Goal: Task Accomplishment & Management: Complete application form

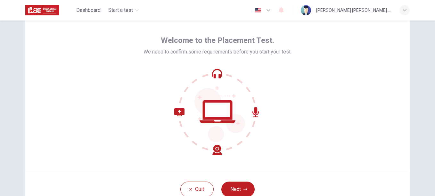
scroll to position [32, 0]
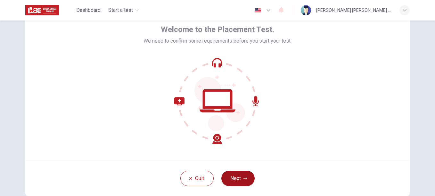
click at [240, 181] on button "Next" at bounding box center [237, 178] width 33 height 15
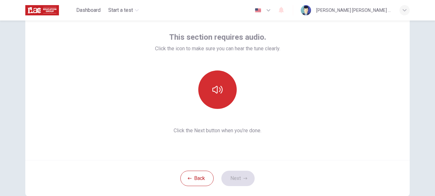
click at [220, 99] on button "button" at bounding box center [217, 90] width 38 height 38
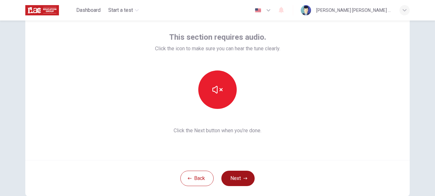
click at [239, 178] on button "Next" at bounding box center [237, 178] width 33 height 15
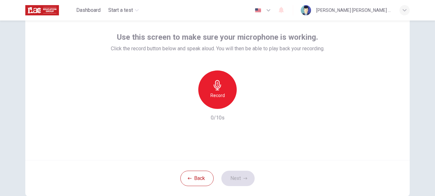
click at [219, 82] on icon "button" at bounding box center [218, 85] width 10 height 10
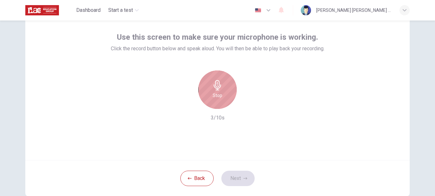
click at [217, 96] on h6 "Stop" at bounding box center [218, 96] width 10 height 8
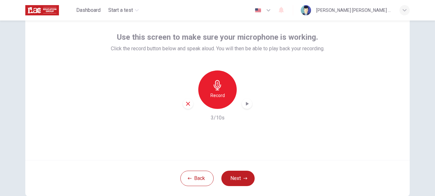
click at [250, 104] on div "button" at bounding box center [247, 104] width 10 height 10
click at [237, 174] on button "Next" at bounding box center [237, 178] width 33 height 15
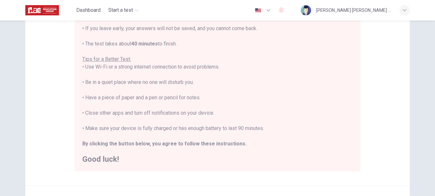
scroll to position [128, 0]
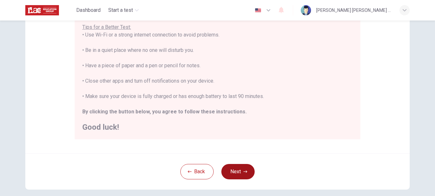
click at [240, 172] on button "Next" at bounding box center [237, 171] width 33 height 15
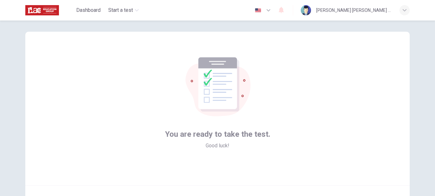
scroll to position [39, 0]
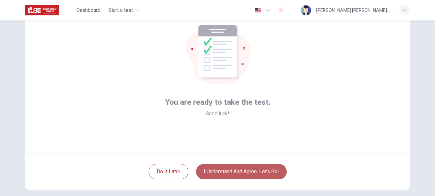
click at [229, 172] on button "I understand and agree. Let’s go!" at bounding box center [241, 171] width 91 height 15
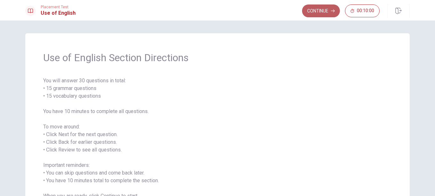
click at [317, 13] on button "Continue" at bounding box center [321, 10] width 38 height 13
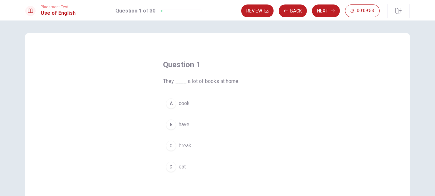
click at [170, 123] on div "B" at bounding box center [171, 125] width 10 height 10
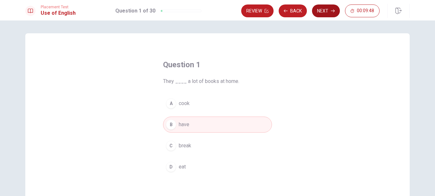
click at [316, 11] on button "Next" at bounding box center [326, 10] width 28 height 13
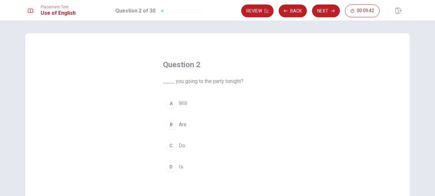
click at [171, 124] on div "B" at bounding box center [171, 125] width 10 height 10
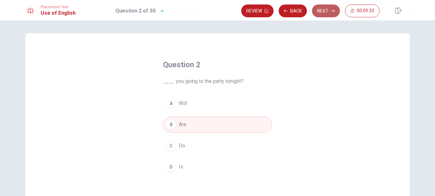
click at [329, 7] on button "Next" at bounding box center [326, 10] width 28 height 13
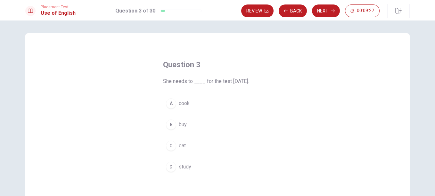
click at [181, 167] on span "study" at bounding box center [185, 167] width 13 height 8
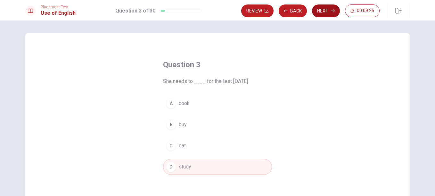
click at [325, 9] on button "Next" at bounding box center [326, 10] width 28 height 13
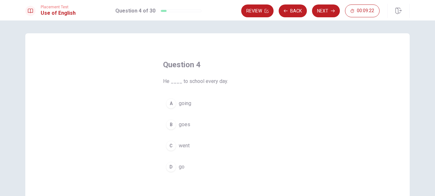
click at [177, 124] on button "B goes" at bounding box center [217, 125] width 109 height 16
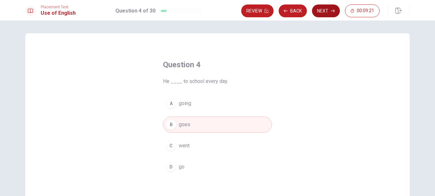
click at [324, 9] on button "Next" at bounding box center [326, 10] width 28 height 13
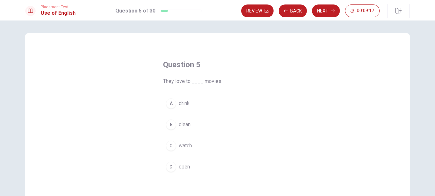
click at [181, 144] on span "watch" at bounding box center [185, 146] width 13 height 8
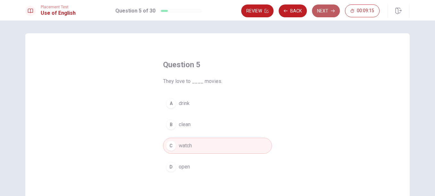
click at [327, 11] on button "Next" at bounding box center [326, 10] width 28 height 13
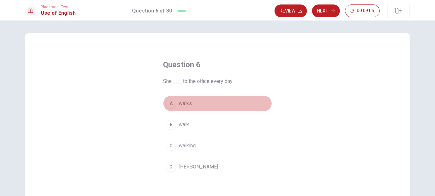
click at [180, 102] on span "walks" at bounding box center [185, 104] width 13 height 8
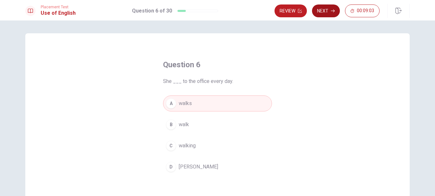
click at [328, 11] on button "Next" at bounding box center [326, 10] width 28 height 13
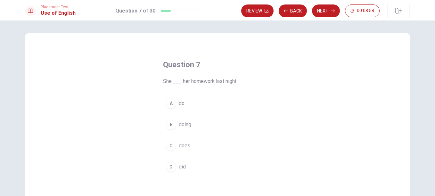
click at [175, 166] on button "D did" at bounding box center [217, 167] width 109 height 16
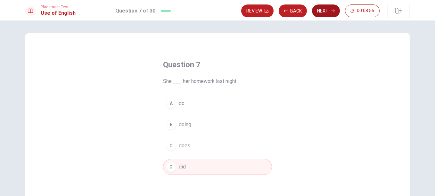
click at [330, 11] on button "Next" at bounding box center [326, 10] width 28 height 13
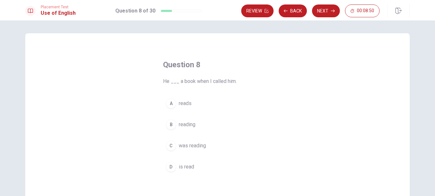
click at [185, 147] on span "was reading" at bounding box center [192, 146] width 27 height 8
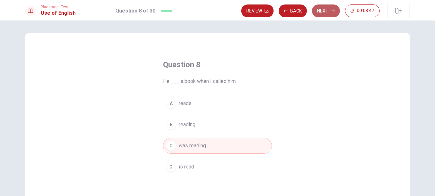
click at [318, 13] on button "Next" at bounding box center [326, 10] width 28 height 13
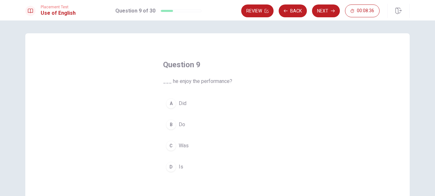
click at [176, 103] on button "A Did" at bounding box center [217, 104] width 109 height 16
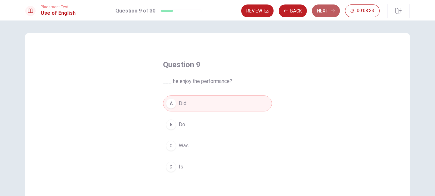
click at [333, 8] on button "Next" at bounding box center [326, 10] width 28 height 13
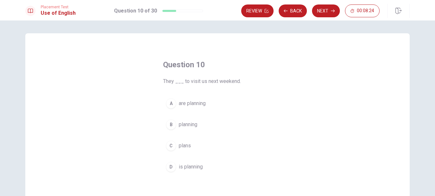
click at [189, 105] on span "are planning" at bounding box center [192, 104] width 27 height 8
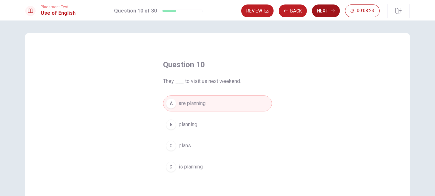
click at [331, 14] on button "Next" at bounding box center [326, 10] width 28 height 13
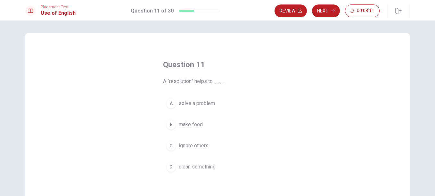
click at [169, 102] on div "A" at bounding box center [171, 103] width 10 height 10
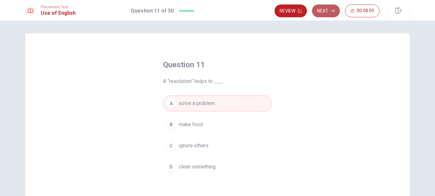
click at [323, 8] on button "Next" at bounding box center [326, 10] width 28 height 13
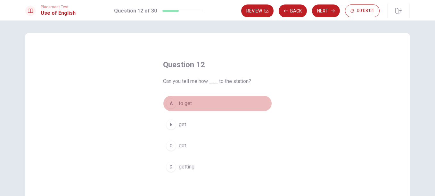
click at [169, 105] on div "A" at bounding box center [171, 103] width 10 height 10
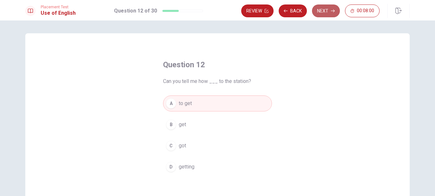
click at [321, 7] on button "Next" at bounding box center [326, 10] width 28 height 13
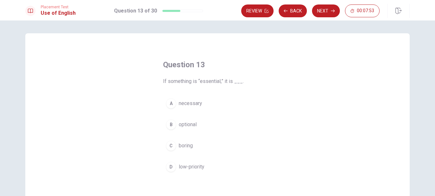
click at [167, 106] on div "A" at bounding box center [171, 103] width 10 height 10
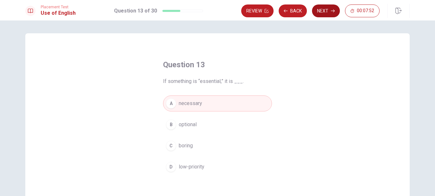
click at [328, 7] on button "Next" at bounding box center [326, 10] width 28 height 13
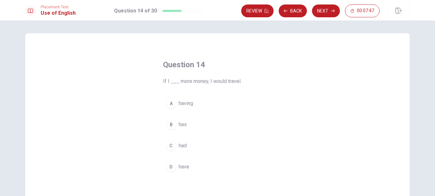
click at [171, 145] on div "C" at bounding box center [171, 146] width 10 height 10
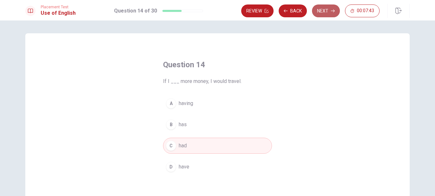
click at [322, 11] on button "Next" at bounding box center [326, 10] width 28 height 13
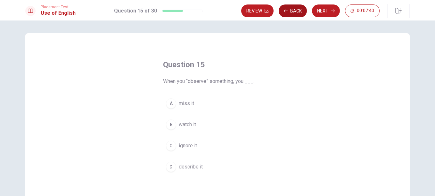
click at [288, 9] on button "Back" at bounding box center [293, 10] width 28 height 13
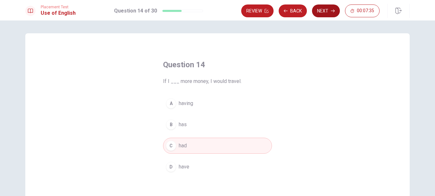
click at [318, 11] on button "Next" at bounding box center [326, 10] width 28 height 13
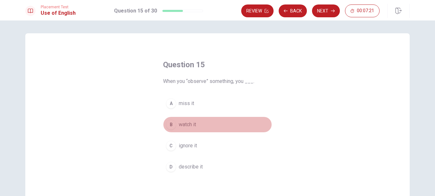
click at [168, 123] on div "B" at bounding box center [171, 125] width 10 height 10
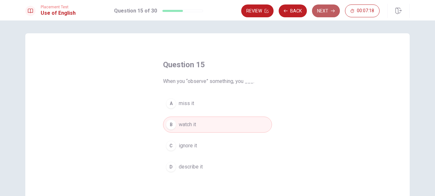
click at [333, 12] on icon "button" at bounding box center [333, 11] width 4 height 4
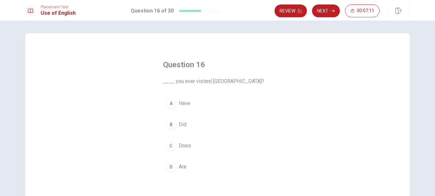
click at [169, 102] on div "A" at bounding box center [171, 103] width 10 height 10
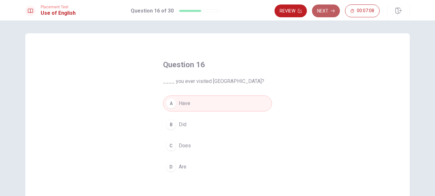
click at [327, 11] on button "Next" at bounding box center [326, 10] width 28 height 13
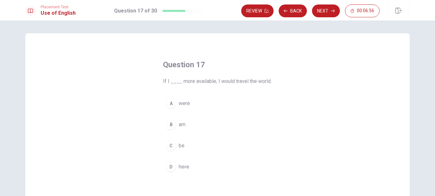
click at [169, 104] on div "A" at bounding box center [171, 103] width 10 height 10
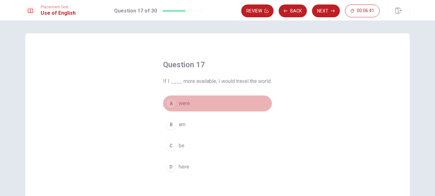
click at [178, 107] on button "A were" at bounding box center [217, 104] width 109 height 16
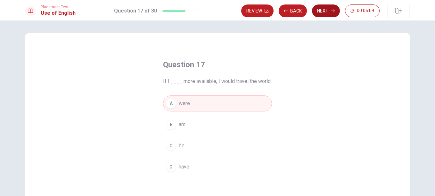
click at [326, 11] on button "Next" at bounding box center [326, 10] width 28 height 13
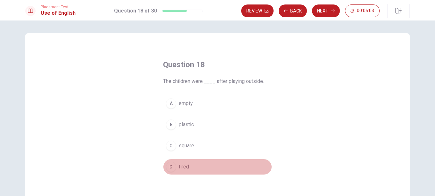
click at [168, 170] on div "D" at bounding box center [171, 167] width 10 height 10
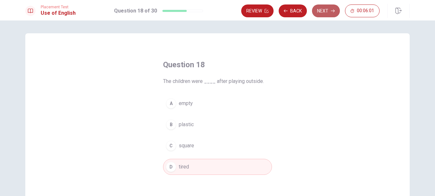
click at [330, 13] on button "Next" at bounding box center [326, 10] width 28 height 13
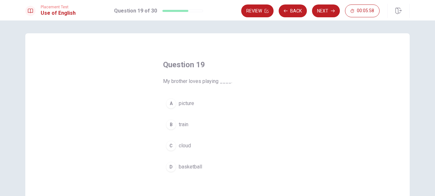
click at [187, 167] on span "basketball" at bounding box center [190, 167] width 23 height 8
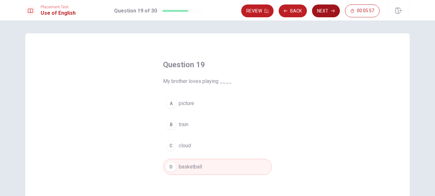
click at [329, 10] on button "Next" at bounding box center [326, 10] width 28 height 13
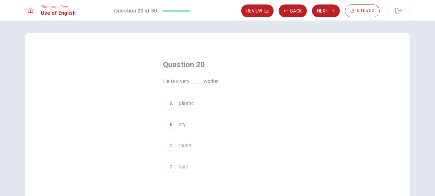
click at [183, 166] on span "hard" at bounding box center [184, 167] width 10 height 8
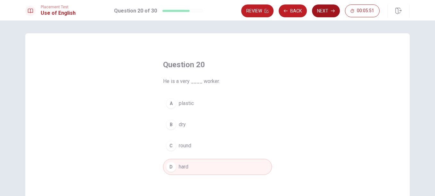
click at [323, 12] on button "Next" at bounding box center [326, 10] width 28 height 13
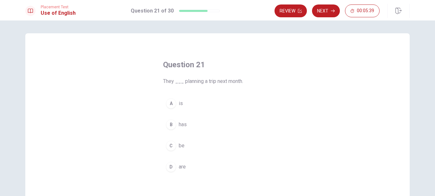
click at [171, 167] on div "D" at bounding box center [171, 167] width 10 height 10
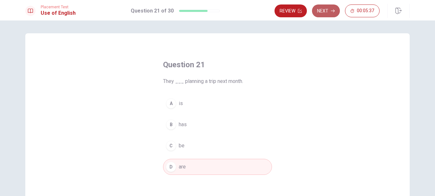
click at [333, 12] on icon "button" at bounding box center [333, 11] width 4 height 4
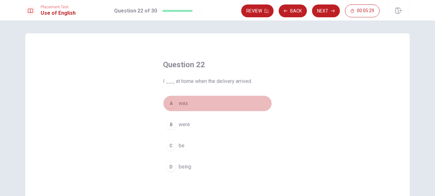
click at [170, 103] on div "A" at bounding box center [171, 103] width 10 height 10
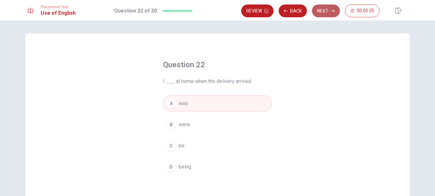
click at [322, 11] on button "Next" at bounding box center [326, 10] width 28 height 13
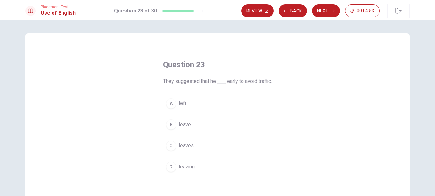
click at [170, 146] on div "C" at bounding box center [171, 146] width 10 height 10
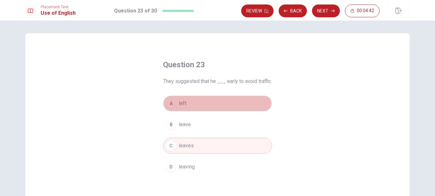
click at [187, 101] on button "A left" at bounding box center [217, 104] width 109 height 16
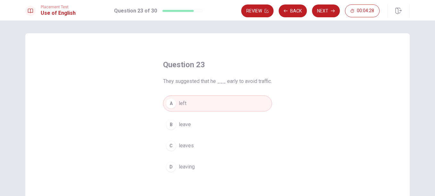
click at [210, 144] on button "C leaves" at bounding box center [217, 146] width 109 height 16
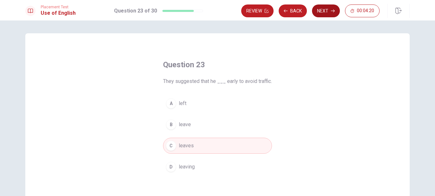
click at [324, 10] on button "Next" at bounding box center [326, 10] width 28 height 13
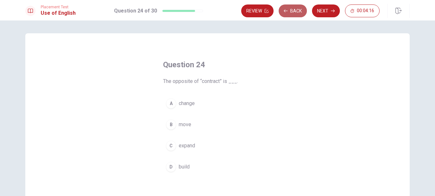
click at [295, 10] on button "Back" at bounding box center [293, 10] width 28 height 13
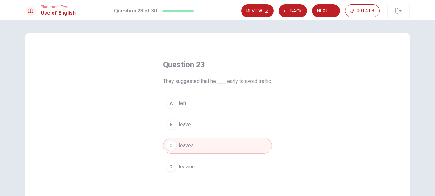
click at [179, 122] on span "leave" at bounding box center [185, 125] width 12 height 8
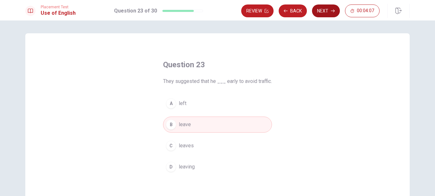
click at [324, 10] on button "Next" at bounding box center [326, 10] width 28 height 13
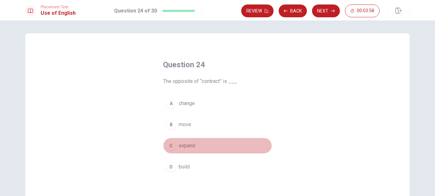
click at [192, 143] on span "expand" at bounding box center [187, 146] width 16 height 8
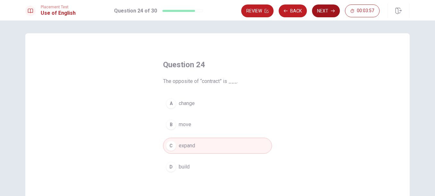
click at [333, 8] on button "Next" at bounding box center [326, 10] width 28 height 13
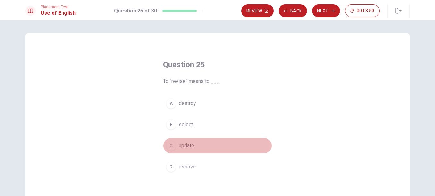
click at [184, 143] on span "update" at bounding box center [186, 146] width 15 height 8
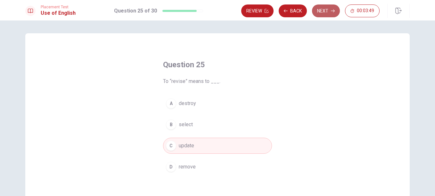
click at [322, 10] on button "Next" at bounding box center [326, 10] width 28 height 13
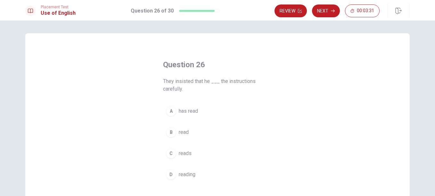
click at [172, 132] on div "B" at bounding box center [171, 132] width 10 height 10
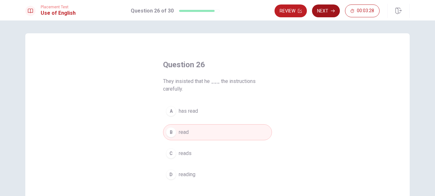
click at [327, 6] on button "Next" at bounding box center [326, 10] width 28 height 13
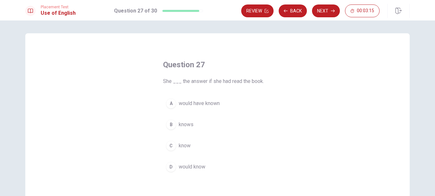
click at [170, 104] on div "A" at bounding box center [171, 103] width 10 height 10
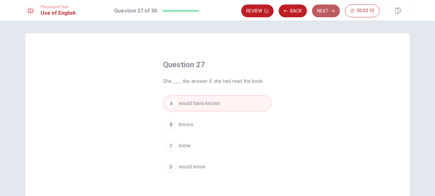
click at [327, 13] on button "Next" at bounding box center [326, 10] width 28 height 13
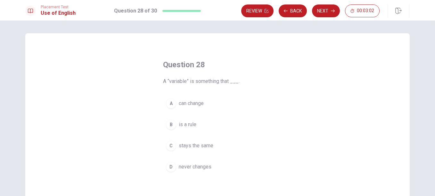
click at [172, 103] on div "A" at bounding box center [171, 103] width 10 height 10
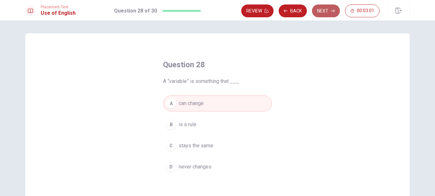
click at [328, 9] on button "Next" at bounding box center [326, 10] width 28 height 13
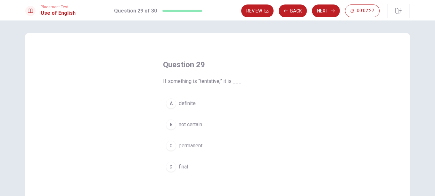
click at [180, 125] on span "not certain" at bounding box center [190, 125] width 23 height 8
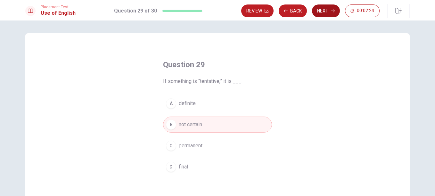
click at [329, 11] on button "Next" at bounding box center [326, 10] width 28 height 13
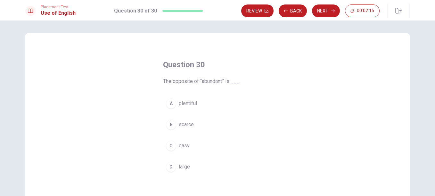
click at [170, 123] on div "B" at bounding box center [171, 125] width 10 height 10
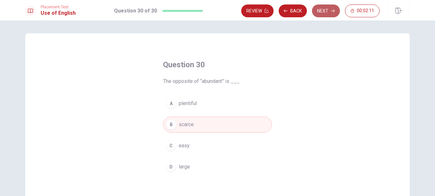
click at [329, 12] on button "Next" at bounding box center [326, 10] width 28 height 13
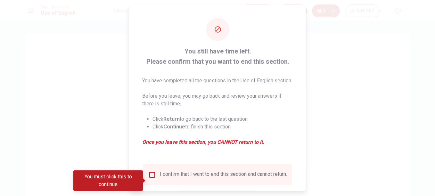
scroll to position [32, 0]
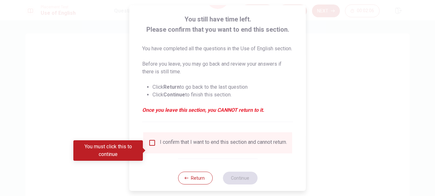
click at [153, 147] on input "You must click this to continue" at bounding box center [152, 143] width 8 height 8
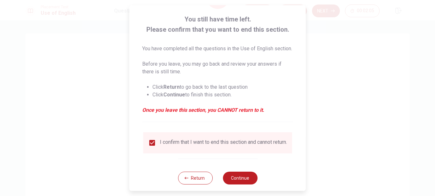
scroll to position [51, 0]
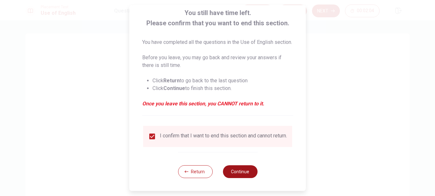
click at [240, 171] on button "Continue" at bounding box center [240, 171] width 35 height 13
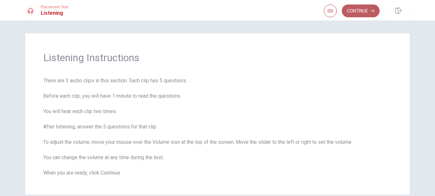
click at [350, 13] on button "Continue" at bounding box center [361, 10] width 38 height 13
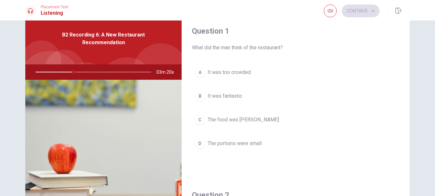
scroll to position [0, 0]
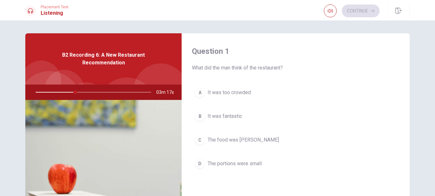
click at [205, 114] on button "B It was fantastic" at bounding box center [296, 116] width 208 height 16
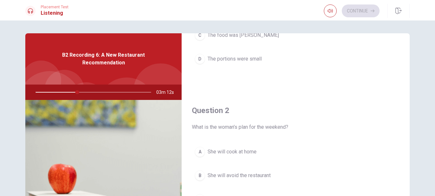
scroll to position [128, 0]
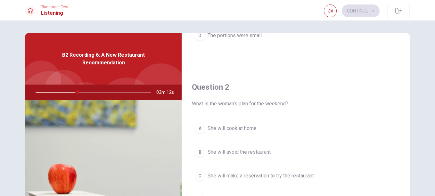
type input "36"
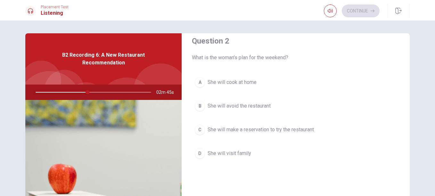
scroll to position [160, 0]
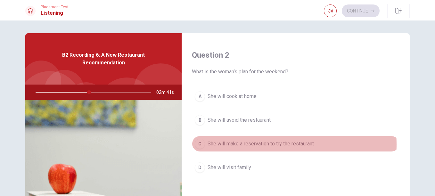
click at [248, 145] on span "She will make a reservation to try the restaurant" at bounding box center [261, 144] width 106 height 8
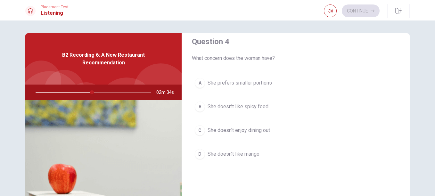
scroll to position [513, 0]
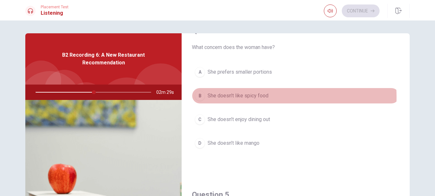
click at [239, 97] on span "She doesn’t like spicy food" at bounding box center [238, 96] width 61 height 8
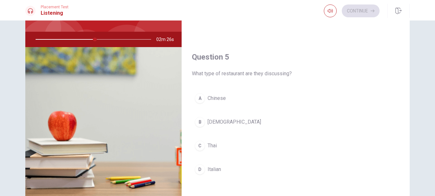
scroll to position [64, 0]
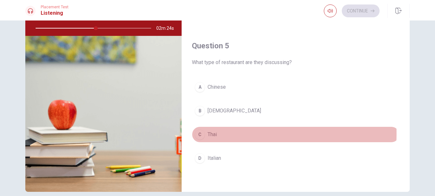
click at [213, 134] on span "Thai" at bounding box center [212, 135] width 9 height 8
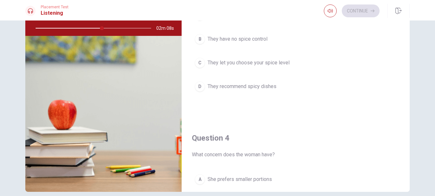
scroll to position [277, 0]
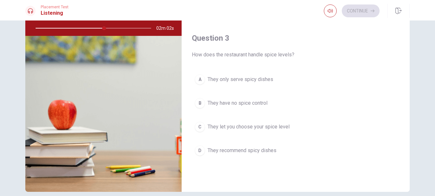
click at [272, 128] on span "They let you choose your spice level" at bounding box center [249, 127] width 82 height 8
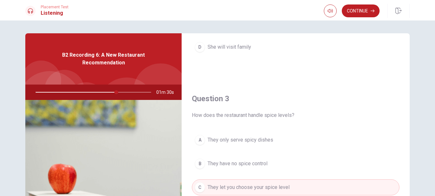
scroll to position [321, 0]
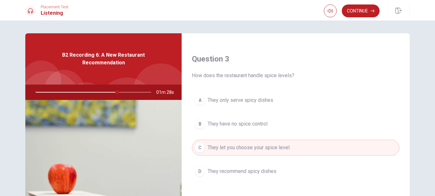
type input "71"
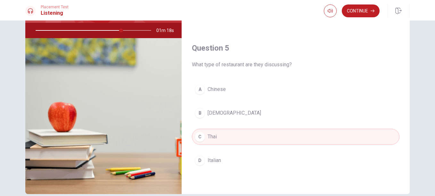
scroll to position [64, 0]
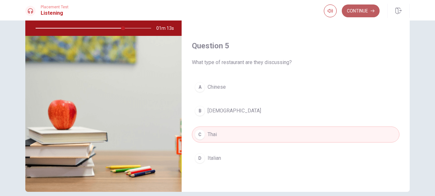
click at [350, 10] on button "Continue" at bounding box center [361, 10] width 38 height 13
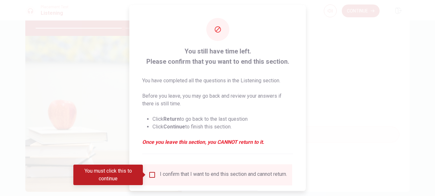
click at [151, 178] on input "You must click this to continue" at bounding box center [152, 175] width 8 height 8
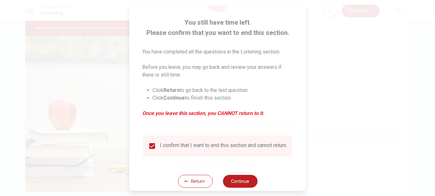
scroll to position [43, 0]
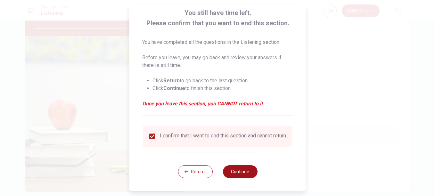
click at [243, 170] on button "Continue" at bounding box center [240, 171] width 35 height 13
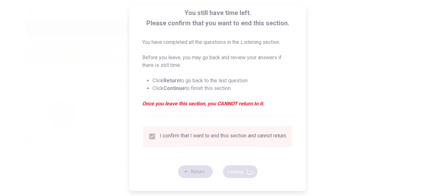
type input "77"
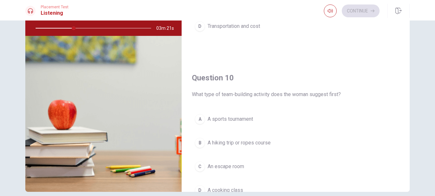
scroll to position [598, 0]
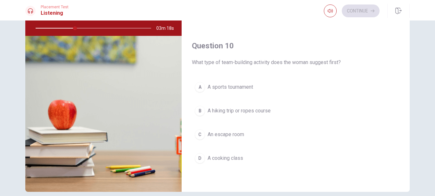
click at [256, 112] on span "A hiking trip or ropes course" at bounding box center [239, 111] width 63 height 8
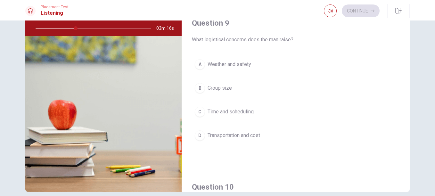
scroll to position [438, 0]
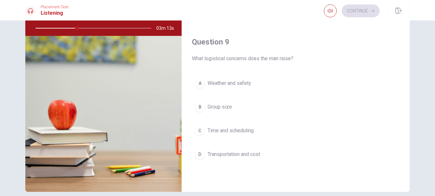
click at [245, 155] on span "Transportation and cost" at bounding box center [234, 155] width 53 height 8
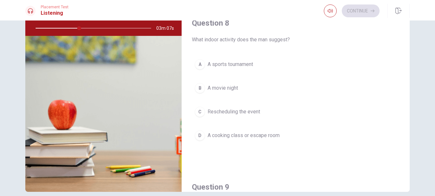
scroll to position [277, 0]
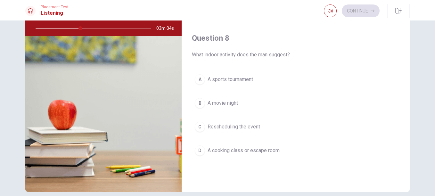
click at [252, 147] on span "A cooking class or escape room" at bounding box center [244, 151] width 72 height 8
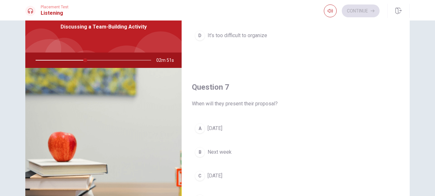
scroll to position [128, 0]
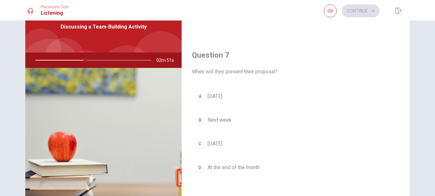
click at [203, 119] on div "B" at bounding box center [200, 120] width 10 height 10
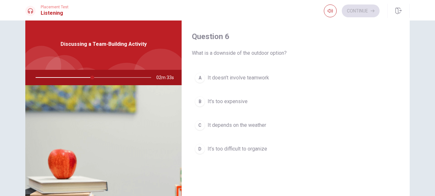
scroll to position [0, 0]
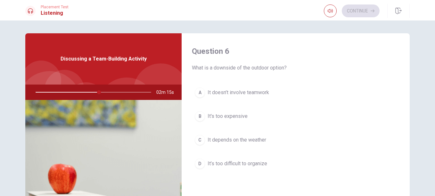
click at [219, 139] on span "It depends on the weather" at bounding box center [237, 140] width 59 height 8
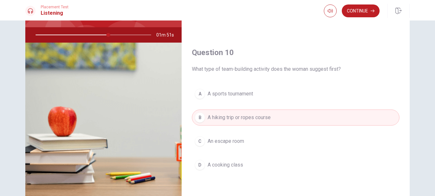
scroll to position [64, 0]
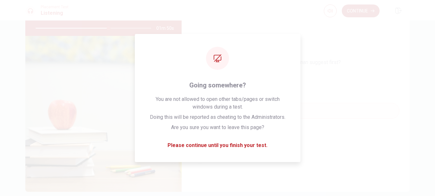
click at [368, 11] on button "Continue" at bounding box center [361, 10] width 38 height 13
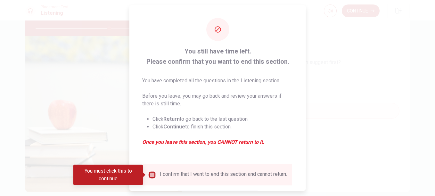
click at [152, 174] on input "You must click this to continue" at bounding box center [152, 175] width 8 height 8
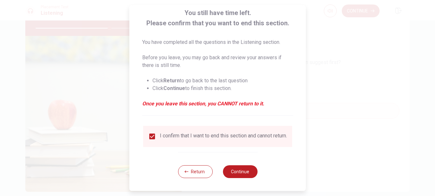
scroll to position [43, 0]
click at [246, 168] on button "Continue" at bounding box center [240, 171] width 35 height 13
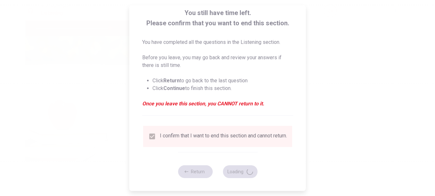
type input "65"
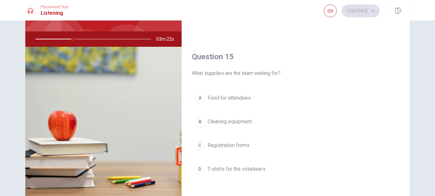
scroll to position [64, 0]
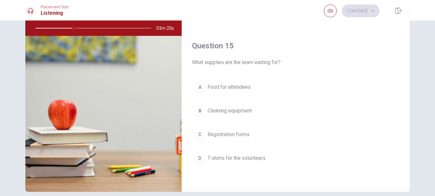
click at [243, 159] on span "T-shirts for the volunteers" at bounding box center [237, 159] width 58 height 8
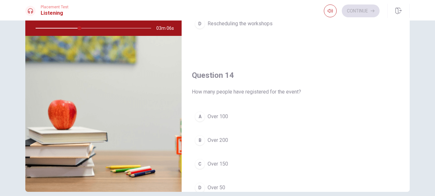
scroll to position [405, 0]
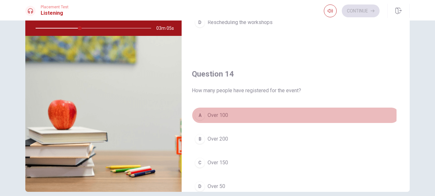
click at [208, 115] on span "Over 100" at bounding box center [218, 116] width 21 height 8
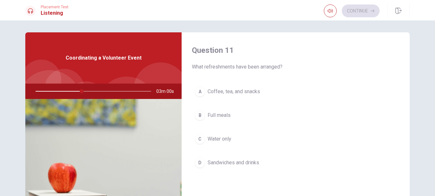
scroll to position [0, 0]
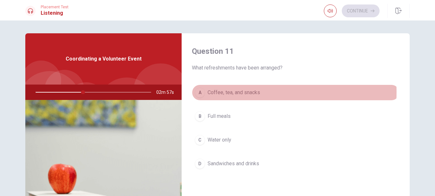
click at [232, 92] on span "Coffee, tea, and snacks" at bounding box center [234, 93] width 53 height 8
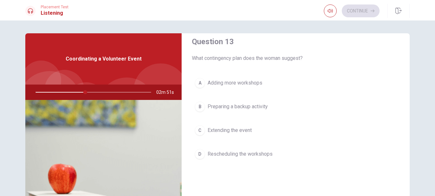
scroll to position [353, 0]
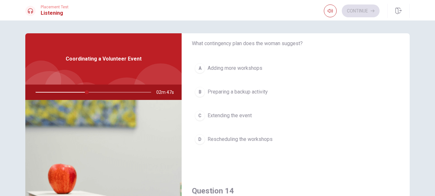
click at [242, 88] on span "Preparing a backup activity" at bounding box center [238, 92] width 60 height 8
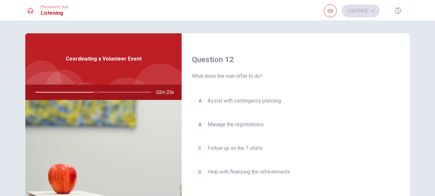
scroll to position [128, 0]
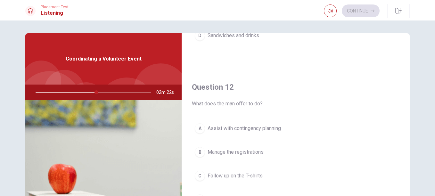
click at [229, 129] on span "Assist with contingency planning" at bounding box center [244, 129] width 73 height 8
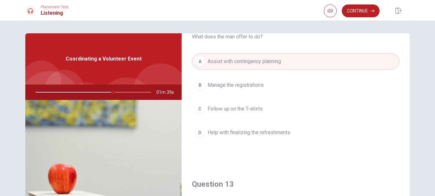
scroll to position [181, 0]
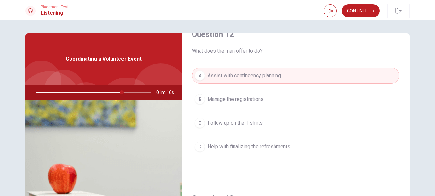
click at [253, 148] on span "Help with finalizing the refreshments" at bounding box center [249, 147] width 83 height 8
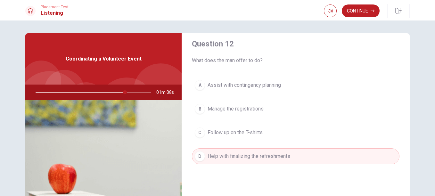
scroll to position [160, 0]
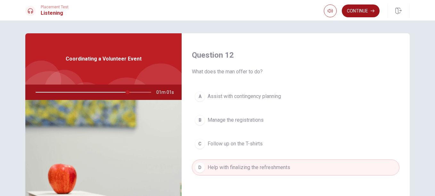
click at [353, 10] on button "Continue" at bounding box center [361, 10] width 38 height 13
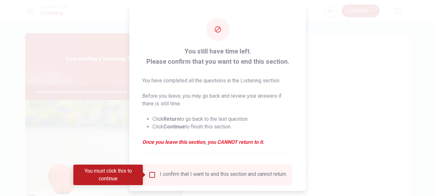
click at [152, 175] on input "You must click this to continue" at bounding box center [152, 175] width 8 height 8
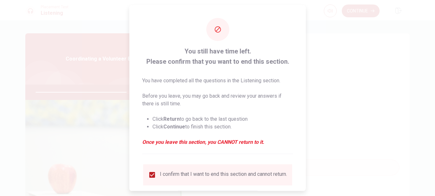
scroll to position [32, 0]
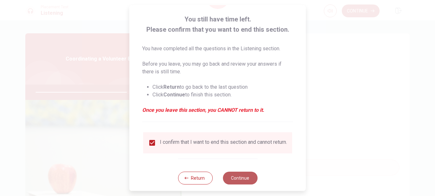
click at [244, 183] on button "Continue" at bounding box center [240, 178] width 35 height 13
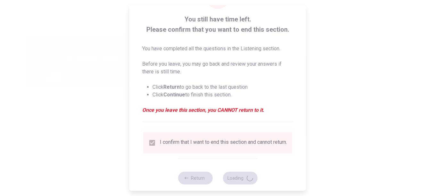
type input "81"
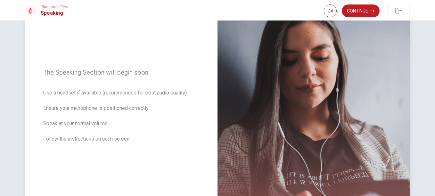
scroll to position [64, 0]
click at [365, 7] on button "Continue" at bounding box center [361, 10] width 38 height 13
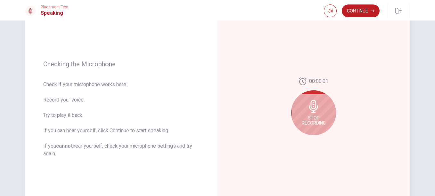
click at [309, 113] on div "Stop Recording" at bounding box center [313, 112] width 45 height 45
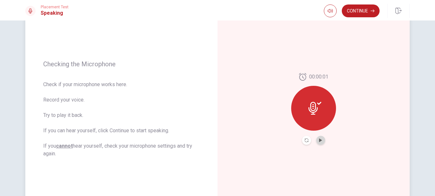
click at [321, 142] on button "Play Audio" at bounding box center [320, 140] width 9 height 9
click at [321, 142] on icon "Play Audio" at bounding box center [321, 140] width 4 height 4
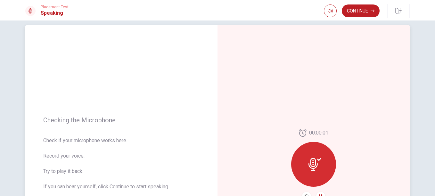
scroll to position [0, 0]
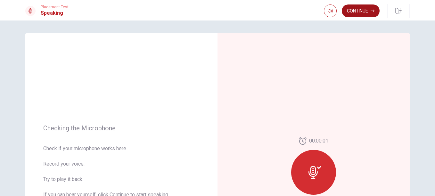
click at [360, 10] on button "Continue" at bounding box center [361, 10] width 38 height 13
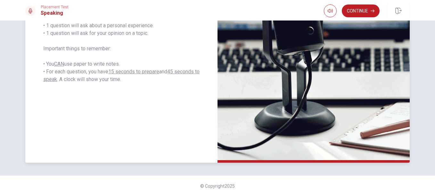
scroll to position [54, 0]
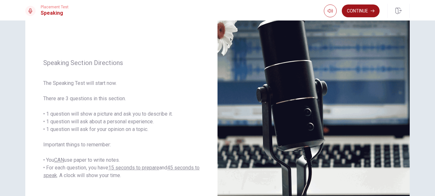
click at [358, 12] on button "Continue" at bounding box center [361, 10] width 38 height 13
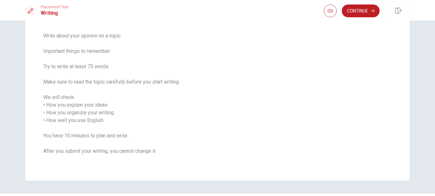
scroll to position [31, 0]
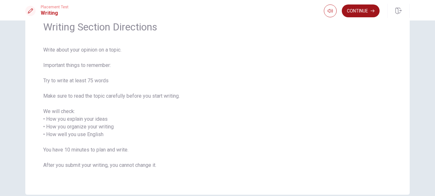
click at [368, 11] on button "Continue" at bounding box center [361, 10] width 38 height 13
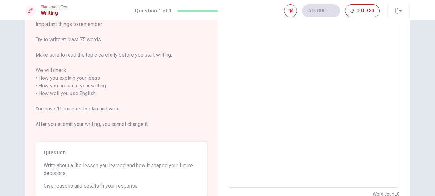
scroll to position [32, 0]
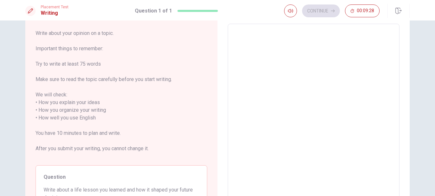
click at [245, 34] on textarea at bounding box center [313, 118] width 163 height 178
type textarea "O"
type textarea "x"
type textarea "On"
type textarea "x"
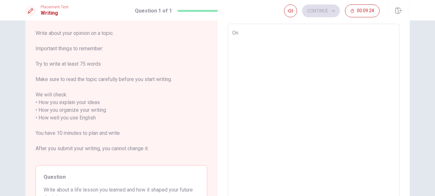
type textarea "One"
type textarea "x"
type textarea "One"
type textarea "x"
type textarea "One i"
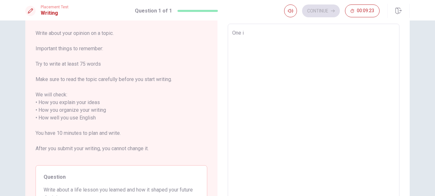
type textarea "x"
type textarea "One im"
type textarea "x"
type textarea "One imp"
type textarea "x"
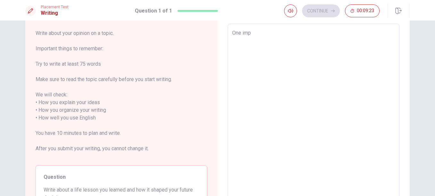
type textarea "One impo"
type textarea "x"
type textarea "One impor"
type textarea "x"
type textarea "One import"
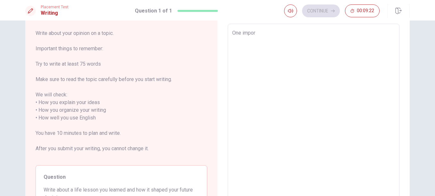
type textarea "x"
type textarea "One importa"
type textarea "x"
type textarea "One importan"
type textarea "x"
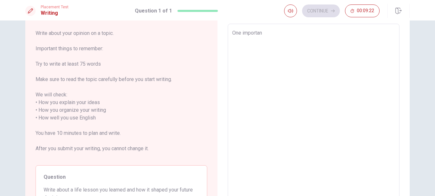
type textarea "One important"
type textarea "x"
type textarea "One important"
type textarea "x"
type textarea "One important l"
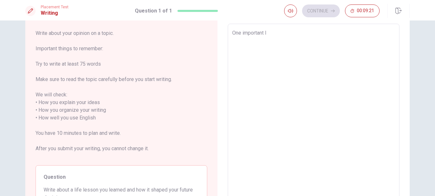
type textarea "x"
type textarea "One important li"
type textarea "x"
type textarea "One important lif"
type textarea "x"
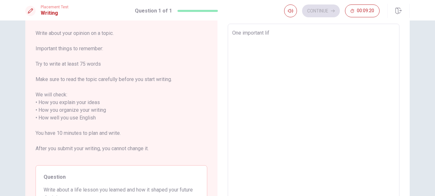
type textarea "One important life"
type textarea "x"
type textarea "One important life"
type textarea "x"
type textarea "One important life l"
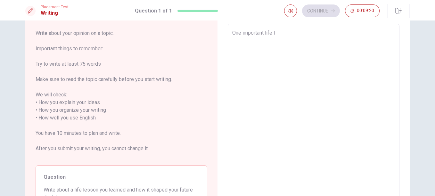
type textarea "x"
type textarea "One important life le"
type textarea "x"
type textarea "One important life les"
type textarea "x"
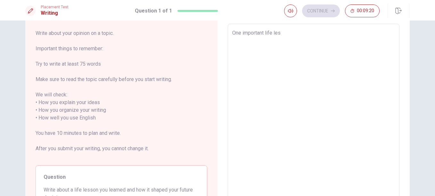
type textarea "One important life less"
type textarea "x"
type textarea "One important life lesso"
type textarea "x"
type textarea "One important life lesson"
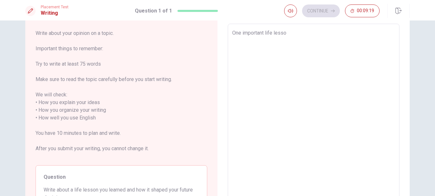
type textarea "x"
type textarea "One important life lesson"
type textarea "x"
type textarea "One important life lesson I"
type textarea "x"
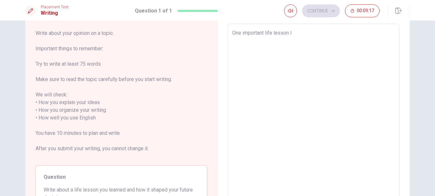
type textarea "One important life lesson I"
type textarea "x"
type textarea "One important life lesson I h"
type textarea "x"
type textarea "One important life lesson I ha"
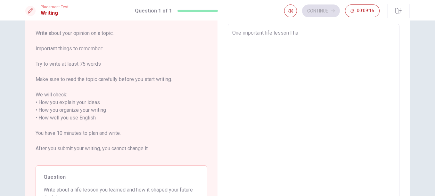
type textarea "x"
type textarea "One important life lesson I hav"
type textarea "x"
type textarea "One important life lesson I have"
type textarea "x"
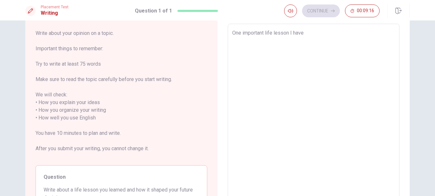
type textarea "One important life lesson I have"
type textarea "x"
type textarea "One important life lesson I have l"
type textarea "x"
type textarea "One important life lesson I have le"
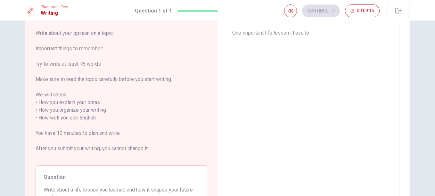
type textarea "x"
type textarea "One important life lesson I have lea"
type textarea "x"
type textarea "One important life lesson I have [PERSON_NAME]"
type textarea "x"
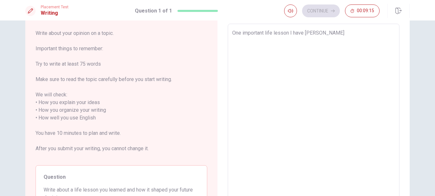
type textarea "One important life lesson I have learn"
type textarea "x"
type textarea "One important life lesson I have learne"
type textarea "x"
type textarea "One important life lesson I have learned"
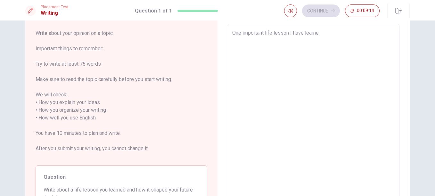
type textarea "x"
type textarea "One important life lesson I have learned"
type textarea "x"
type textarea "One important life lesson I have learned w"
type textarea "x"
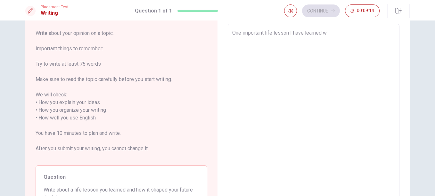
type textarea "One important life lesson I have learned wa"
type textarea "x"
type textarea "One important life lesson I have learned was"
type textarea "x"
type textarea "One important life lesson I have learned was"
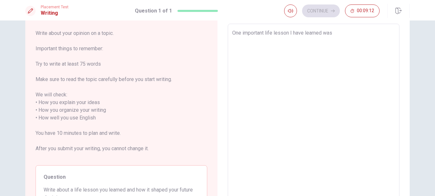
type textarea "x"
type textarea "One important life lesson I have learned was"
type textarea "x"
type textarea "One important life lesson I have learned wa"
type textarea "x"
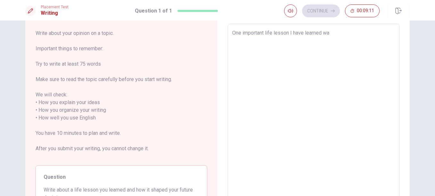
type textarea "One important life lesson I have learned w"
type textarea "x"
type textarea "One important life lesson I have learned"
type textarea "x"
type textarea "One important life lesson I have learned i"
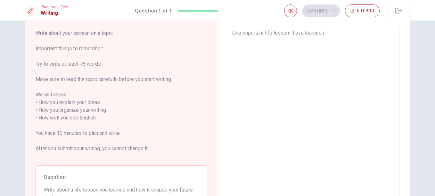
type textarea "x"
type textarea "One important life lesson I have learned is"
type textarea "x"
type textarea "One important life lesson I have learned is"
type textarea "x"
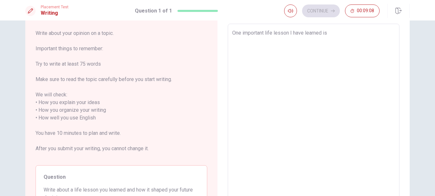
type textarea "One important life lesson I have learned is t"
type textarea "x"
type textarea "One important life lesson I have learned is th"
type textarea "x"
type textarea "One important life lesson I have learned is the"
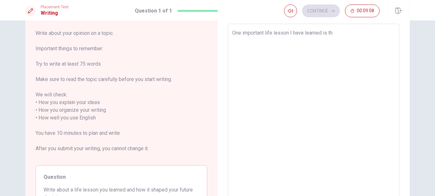
type textarea "x"
type textarea "One important life lesson I have learned is the"
type textarea "x"
type textarea "One important life lesson I have learned is the v"
type textarea "x"
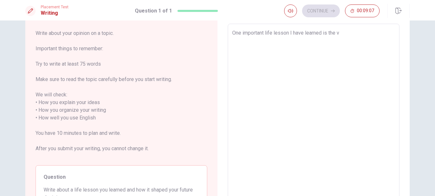
type textarea "One important life lesson I have learned is the va"
type textarea "x"
type textarea "One important life lesson I have learned is the val"
type textarea "x"
type textarea "One important life lesson I have learned is the valu"
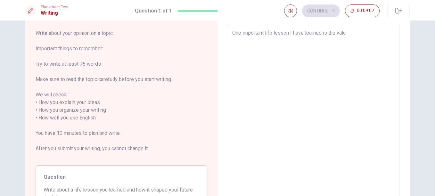
type textarea "x"
type textarea "One important life lesson I have learned is the value"
type textarea "x"
type textarea "One important life lesson I have learned is the value"
type textarea "x"
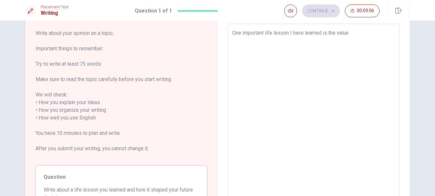
type textarea "One important life lesson I have learned is the value o"
type textarea "x"
type textarea "One important life lesson I have learned is the value of"
type textarea "x"
type textarea "One important life lesson I have learned is the value of"
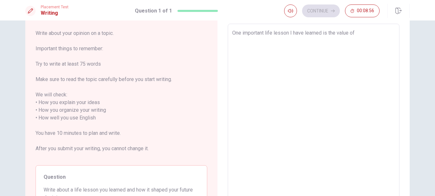
type textarea "x"
type textarea "One important life lesson I have learned is the value of p"
type textarea "x"
type textarea "One important life lesson I have learned is the value of pe"
type textarea "x"
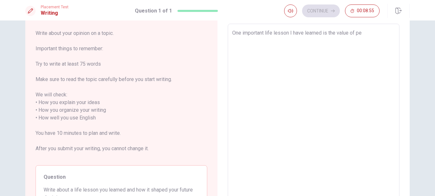
type textarea "One important life lesson I have learned is the value of per"
type textarea "x"
type textarea "One important life lesson I have learned is the value of pers"
type textarea "x"
type textarea "One important life lesson I have learned is the value of perse"
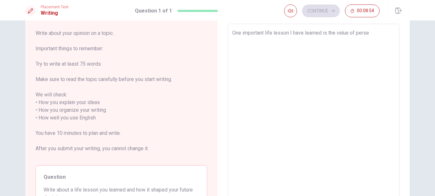
type textarea "x"
type textarea "One important life lesson I have learned is the value of [PERSON_NAME]"
type textarea "x"
type textarea "One important life lesson I have learned is the value of perseve"
type textarea "x"
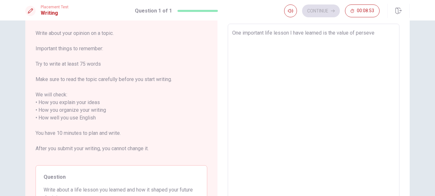
type textarea "One important life lesson I have learned is the value of persever"
type textarea "x"
type textarea "One important life lesson I have learned is the value of persevera"
type textarea "x"
type textarea "One important life lesson I have learned is the value of perseveran"
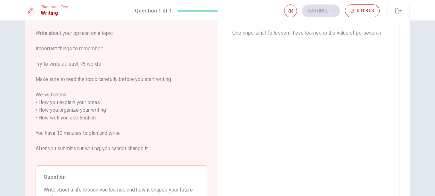
type textarea "x"
type textarea "One important life lesson I have learned is the value of perseveranc"
type textarea "x"
type textarea "One important life lesson I have learned is the value of perseverance"
type textarea "x"
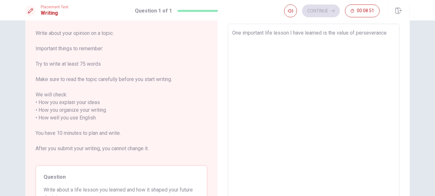
type textarea "One important life lesson I have learned is the value of perseverance."
type textarea "x"
type textarea "One important life lesson I have learned is the value of perseverance."
type textarea "x"
type textarea "One important life lesson I have learned is the value of perseverance. I"
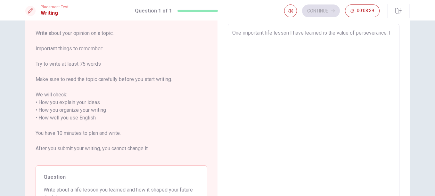
type textarea "x"
type textarea "One important life lesson I have learned is the value of perseverance. It"
type textarea "x"
type textarea "One important life lesson I have learned is the value of perseverance. It"
type textarea "x"
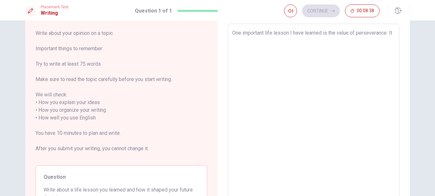
type textarea "One important life lesson I have learned is the value of perseverance. It t"
type textarea "x"
type textarea "One important life lesson I have learned is the value of perseverance. It ta"
type textarea "x"
type textarea "One important life lesson I have learned is the value of perseverance. It tau"
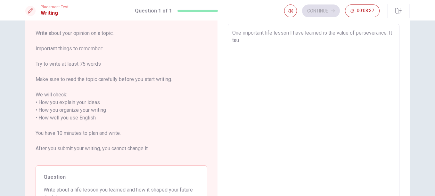
type textarea "x"
type textarea "One important life lesson I have learned is the value of perseverance. It taug"
type textarea "x"
type textarea "One important life lesson I have learned is the value of perseverance. It taugh"
type textarea "x"
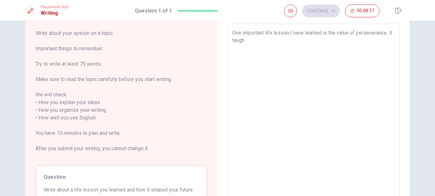
type textarea "One important life lesson I have learned is the value of perseverance. It taught"
type textarea "x"
type textarea "One important life lesson I have learned is the value of perseverance. It taught"
type textarea "x"
type textarea "One important life lesson I have learned is the value of perseverance. It taugh…"
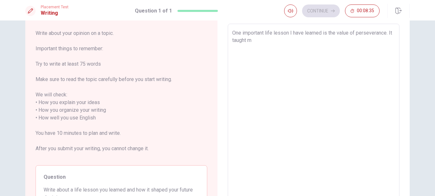
type textarea "x"
type textarea "One important life lesson I have learned is the value of perseverance. It taugh…"
type textarea "x"
type textarea "One important life lesson I have learned is the value of perseverance. It taugh…"
type textarea "x"
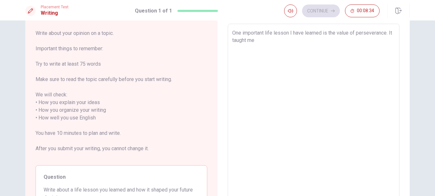
type textarea "One important life lesson I have learned is the value of perseverance. It taugh…"
type textarea "x"
type textarea "One important life lesson I have learned is the value of perseverance. It taugh…"
type textarea "x"
type textarea "One important life lesson I have learned is the value of perseverance. It taugh…"
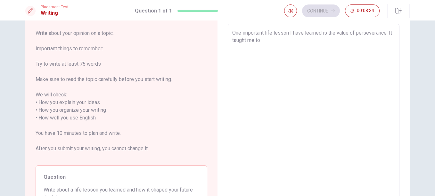
type textarea "x"
type textarea "One important life lesson I have learned is the value of perseverance. It taugh…"
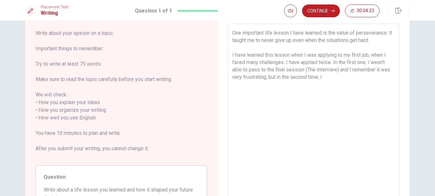
click at [266, 78] on textarea "One important life lesson I have learned is the value of perseverance. It taugh…" at bounding box center [313, 118] width 163 height 178
click at [277, 75] on textarea "One important life lesson I have learned is the value of perseverance. It taugh…" at bounding box center [313, 118] width 163 height 178
click at [338, 78] on textarea "One important life lesson I have learned is the value of perseverance. It taugh…" at bounding box center [313, 118] width 163 height 178
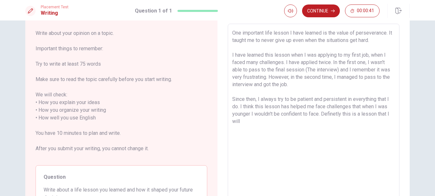
click at [338, 113] on textarea "One important life lesson I have learned is the value of perseverance. It taugh…" at bounding box center [313, 118] width 163 height 178
click at [255, 121] on textarea "One important life lesson I have learned is the value of perseverance. It taugh…" at bounding box center [313, 118] width 163 height 178
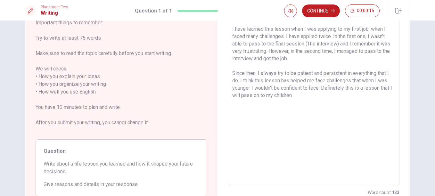
scroll to position [8, 0]
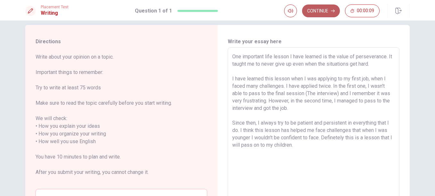
click at [322, 7] on button "Continue" at bounding box center [321, 10] width 38 height 13
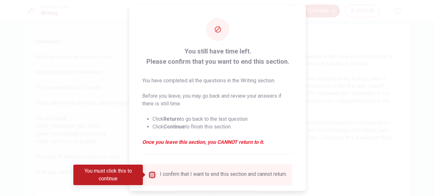
click at [151, 175] on input "You must click this to continue" at bounding box center [152, 175] width 8 height 8
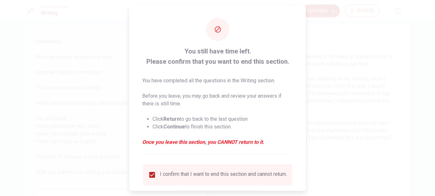
scroll to position [43, 0]
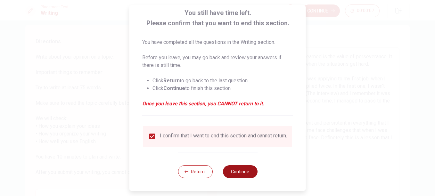
click at [245, 171] on button "Continue" at bounding box center [240, 171] width 35 height 13
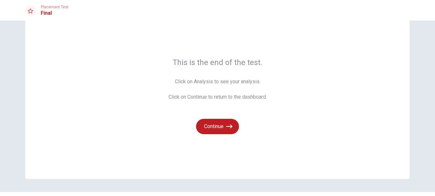
scroll to position [32, 0]
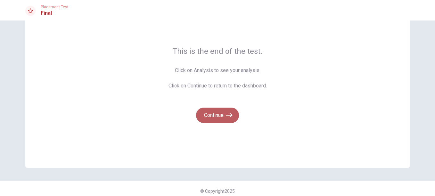
click at [221, 113] on button "Continue" at bounding box center [217, 115] width 43 height 15
